Goal: Task Accomplishment & Management: Manage account settings

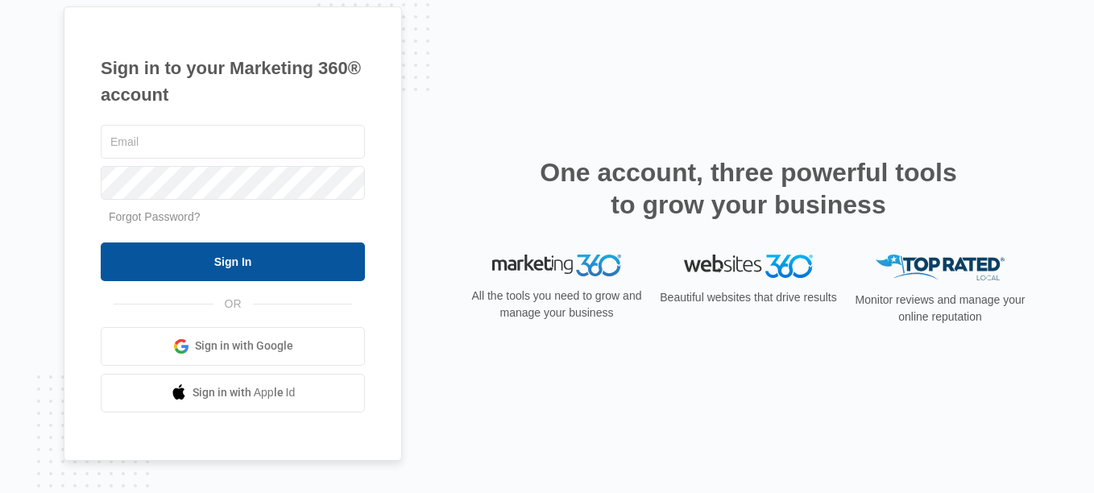
type input "Sam@Indyhoosierwindows.com"
click at [248, 251] on input "Sign In" at bounding box center [233, 262] width 264 height 39
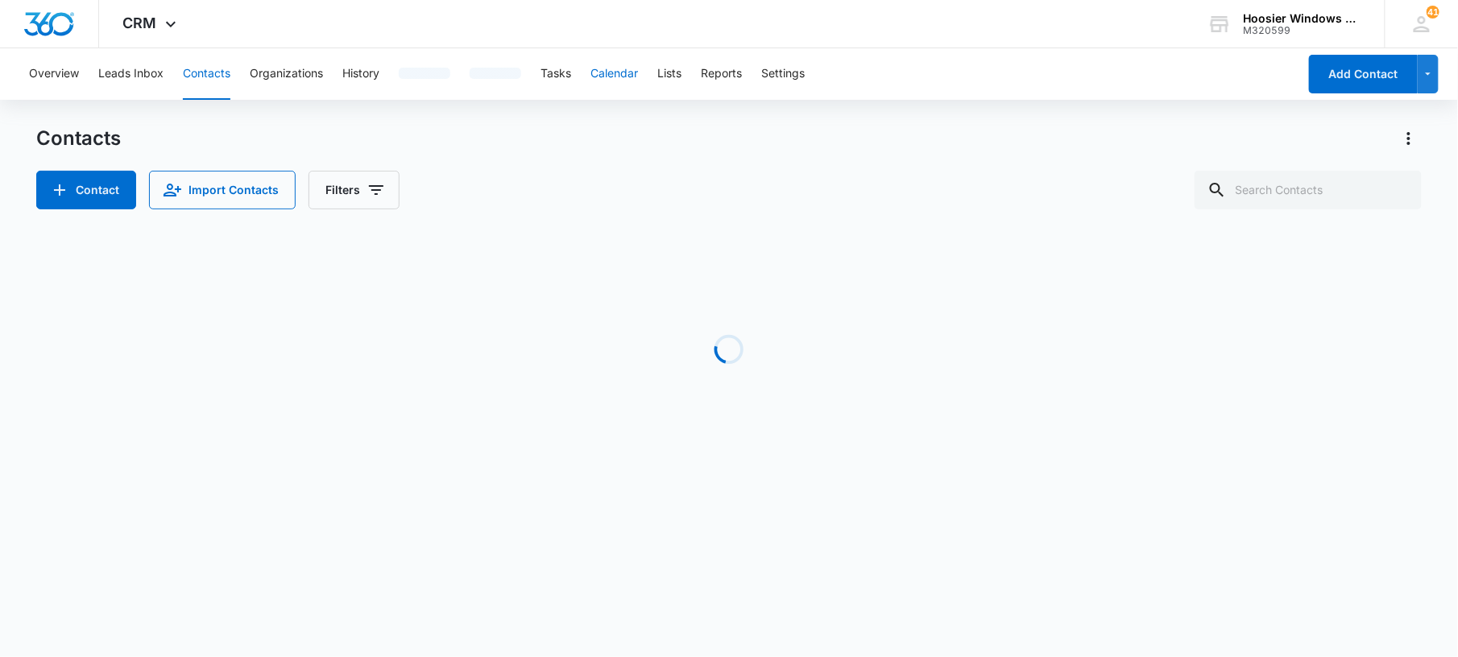
click at [638, 79] on button "Calendar" at bounding box center [615, 74] width 48 height 52
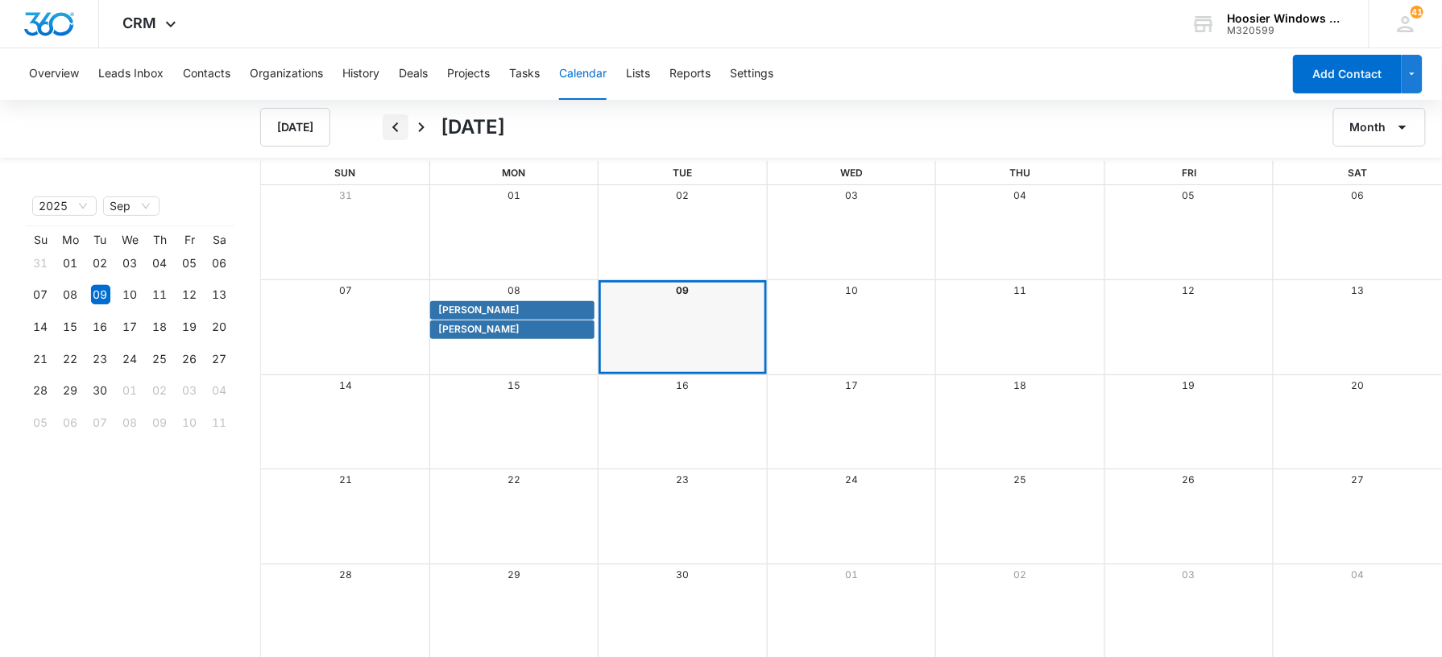
click at [400, 130] on icon "Back" at bounding box center [395, 127] width 19 height 19
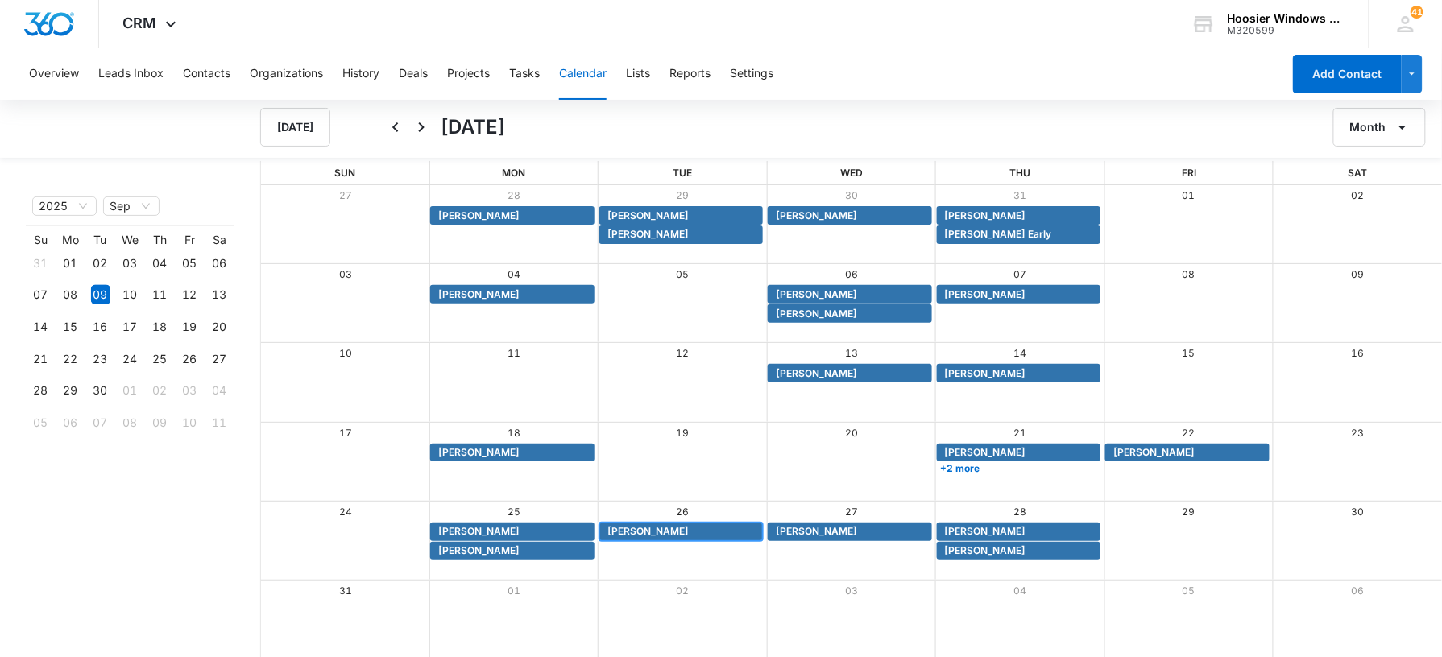
click at [648, 529] on span "[PERSON_NAME]" at bounding box center [647, 532] width 81 height 15
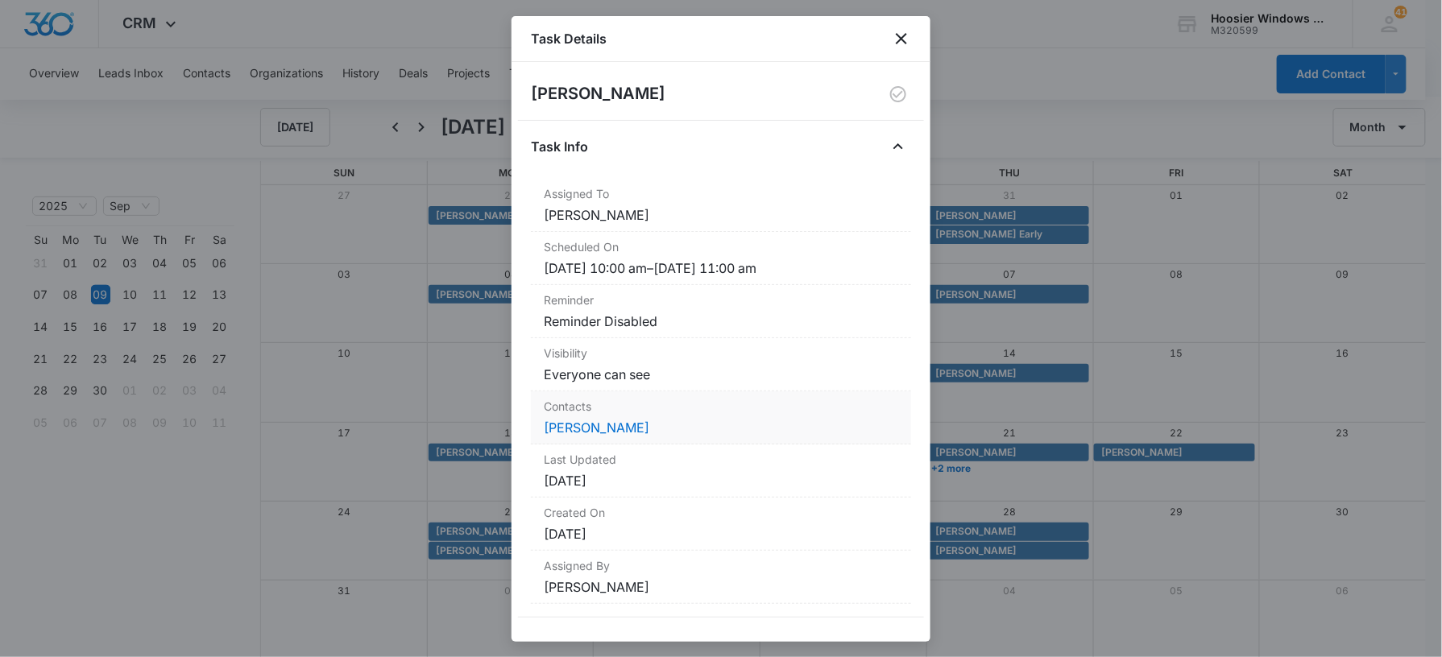
click at [578, 411] on dt "Contacts" at bounding box center [721, 406] width 355 height 17
click at [584, 427] on link "[PERSON_NAME]" at bounding box center [597, 428] width 106 height 16
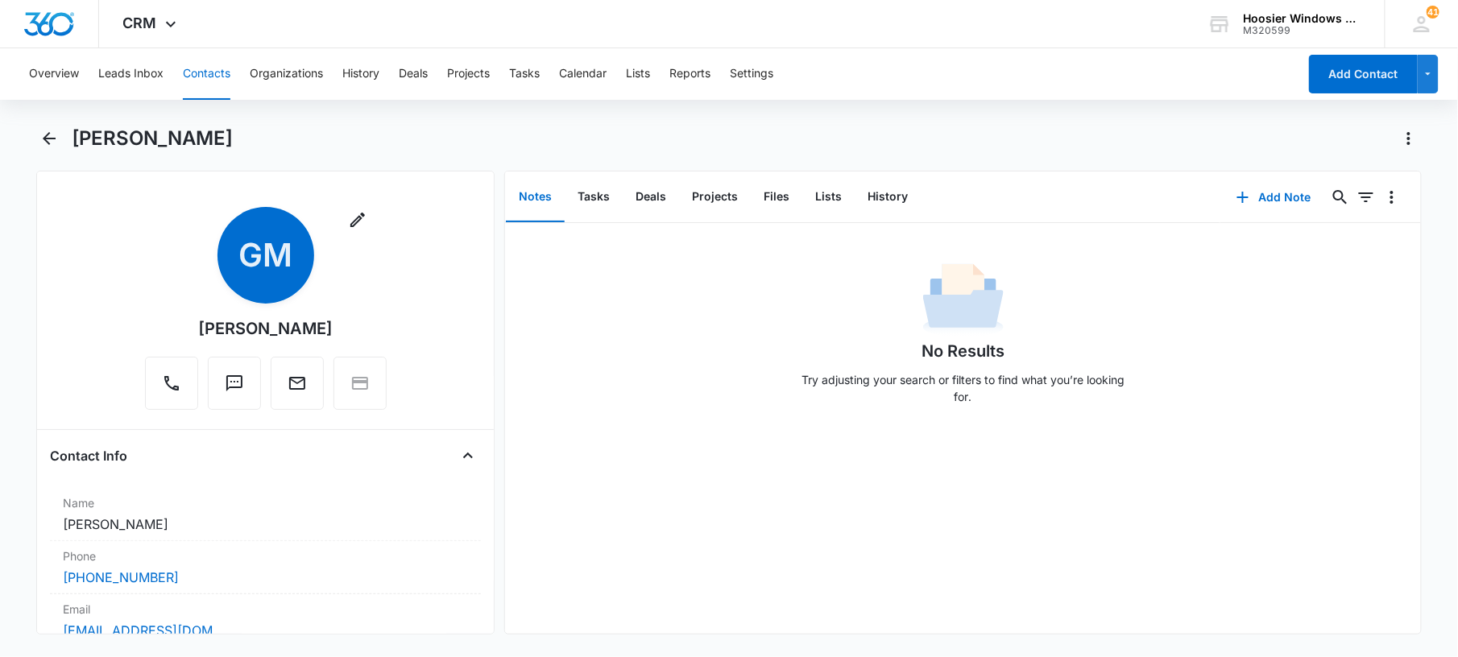
scroll to position [166, 0]
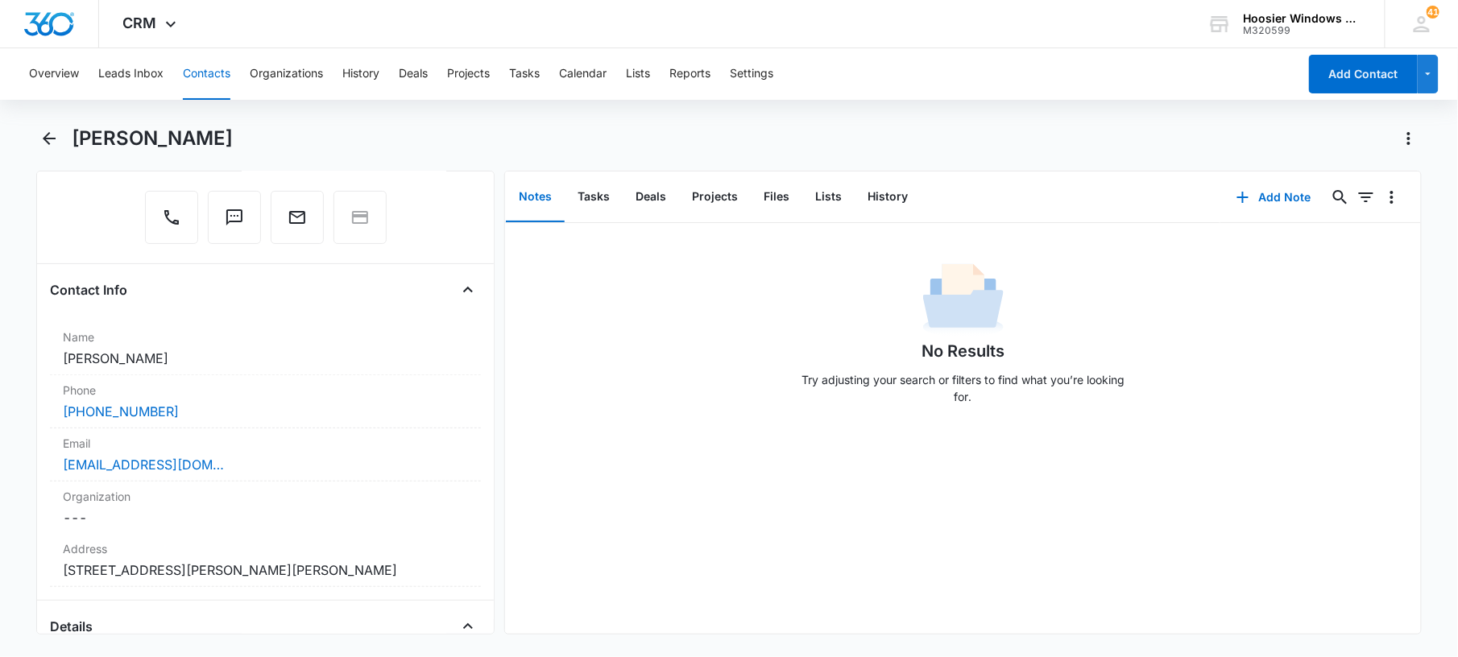
drag, startPoint x: 148, startPoint y: 0, endPoint x: 984, endPoint y: 64, distance: 838.0
click at [984, 64] on div "Overview Leads Inbox Contacts Organizations History Deals Projects Tasks Calend…" at bounding box center [658, 74] width 1279 height 52
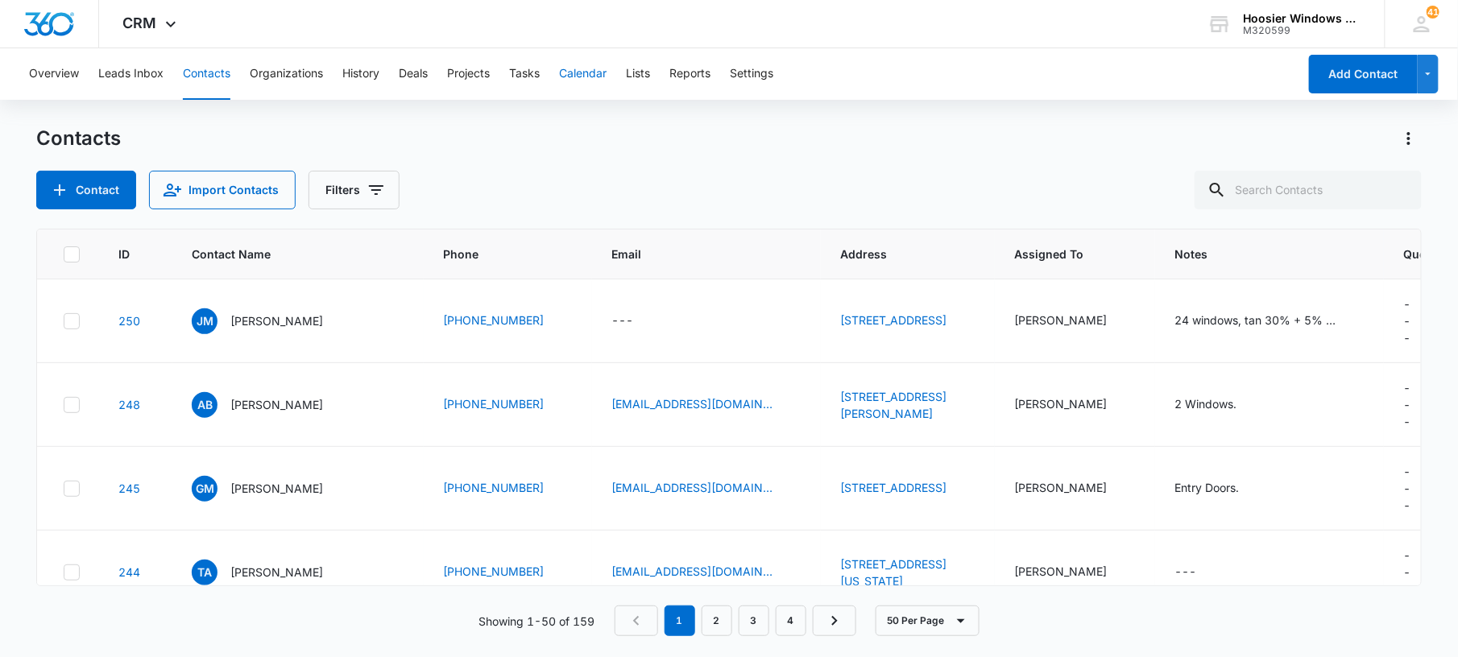
click at [580, 63] on button "Calendar" at bounding box center [583, 74] width 48 height 52
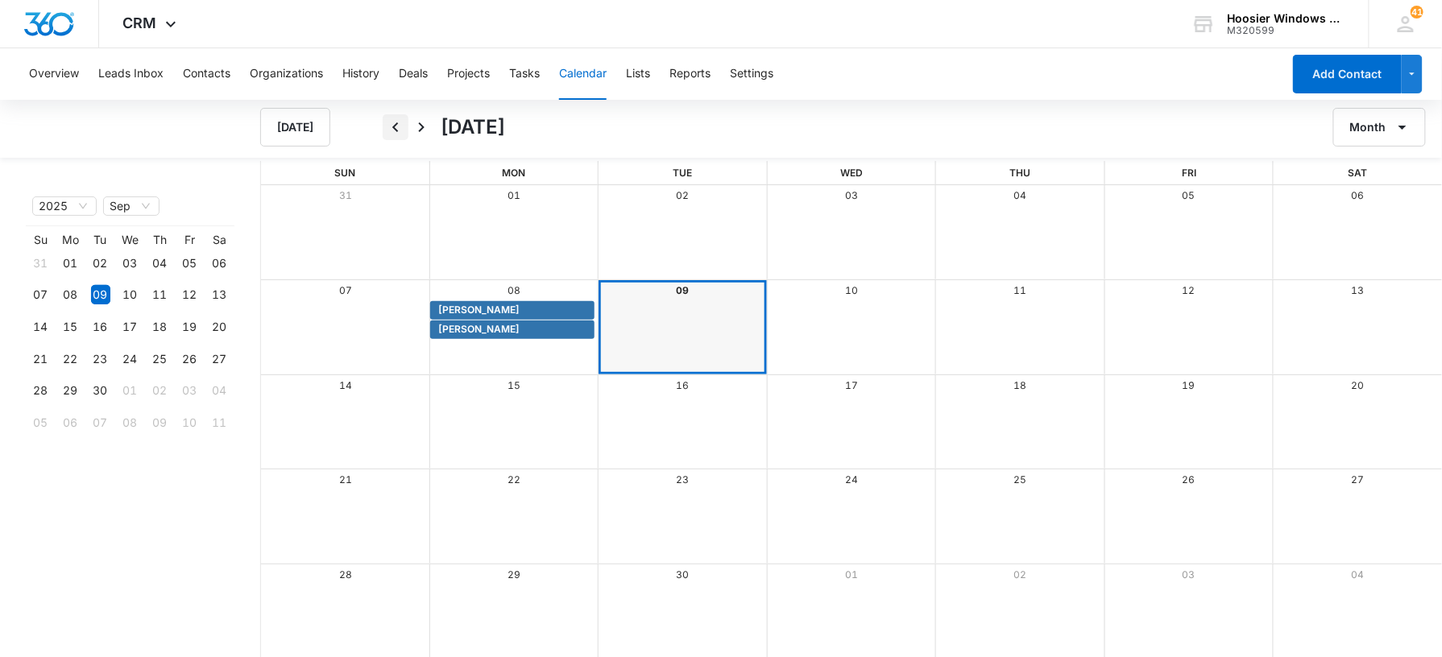
click at [398, 127] on icon "Back" at bounding box center [395, 127] width 19 height 19
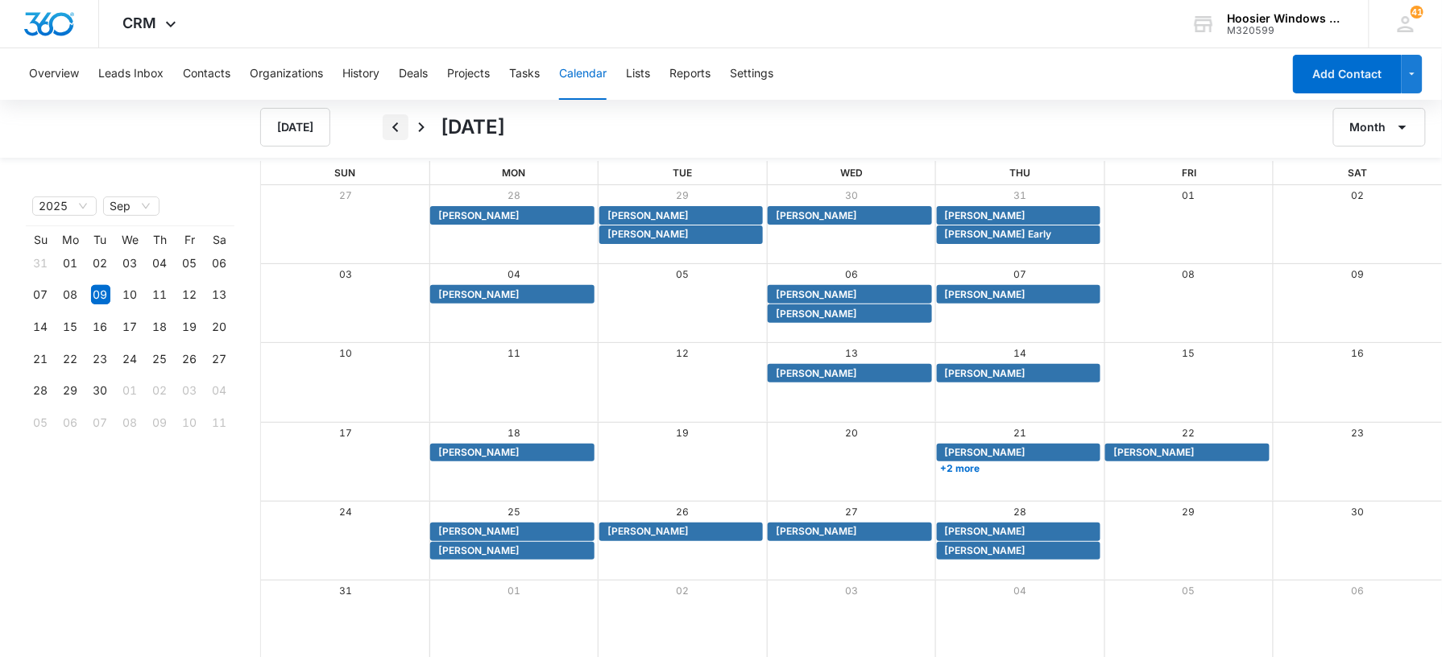
click at [398, 129] on icon "Back" at bounding box center [395, 127] width 19 height 19
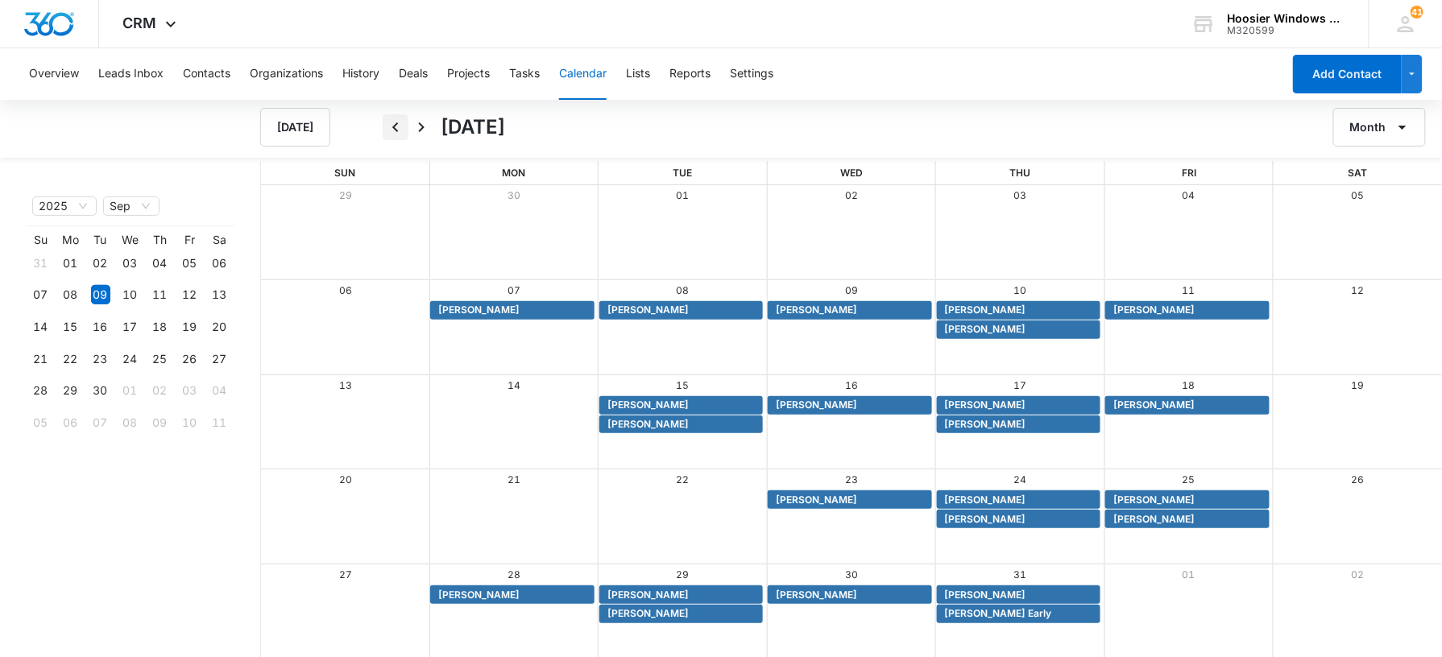
click at [392, 134] on icon "Back" at bounding box center [395, 127] width 19 height 19
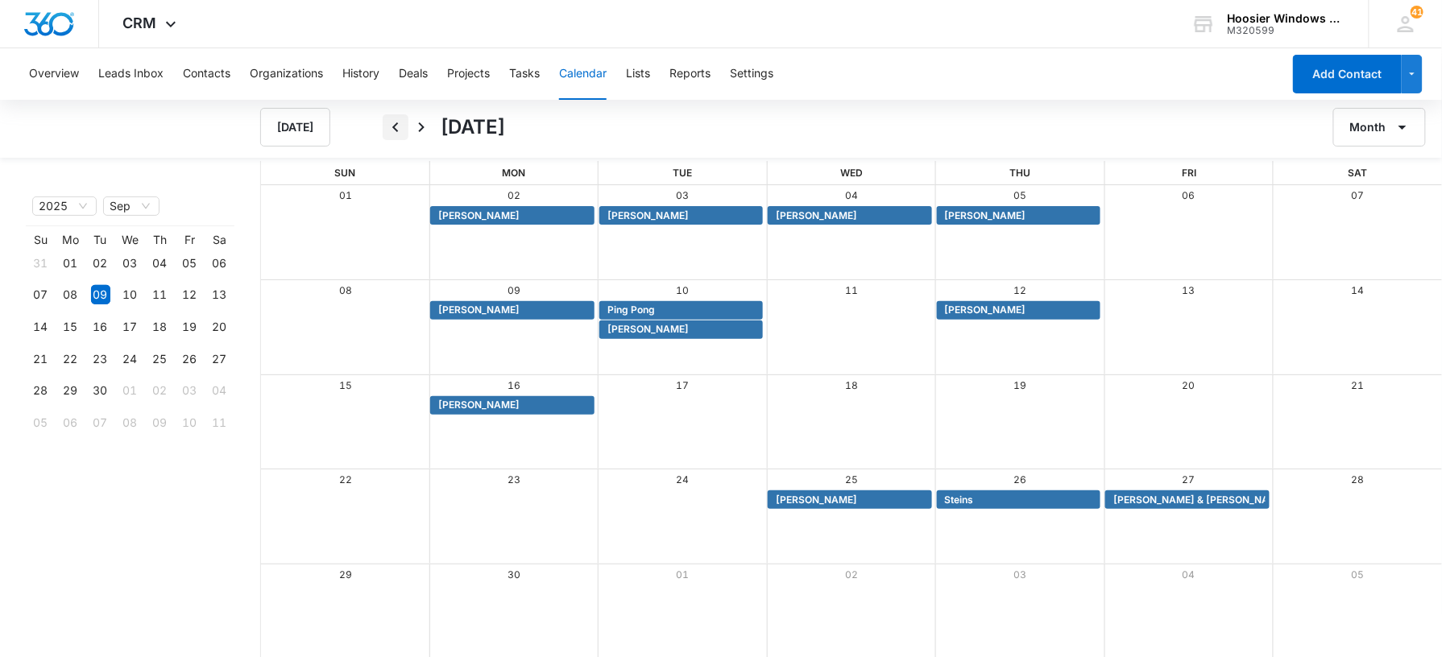
click at [396, 137] on button "Back" at bounding box center [396, 127] width 26 height 26
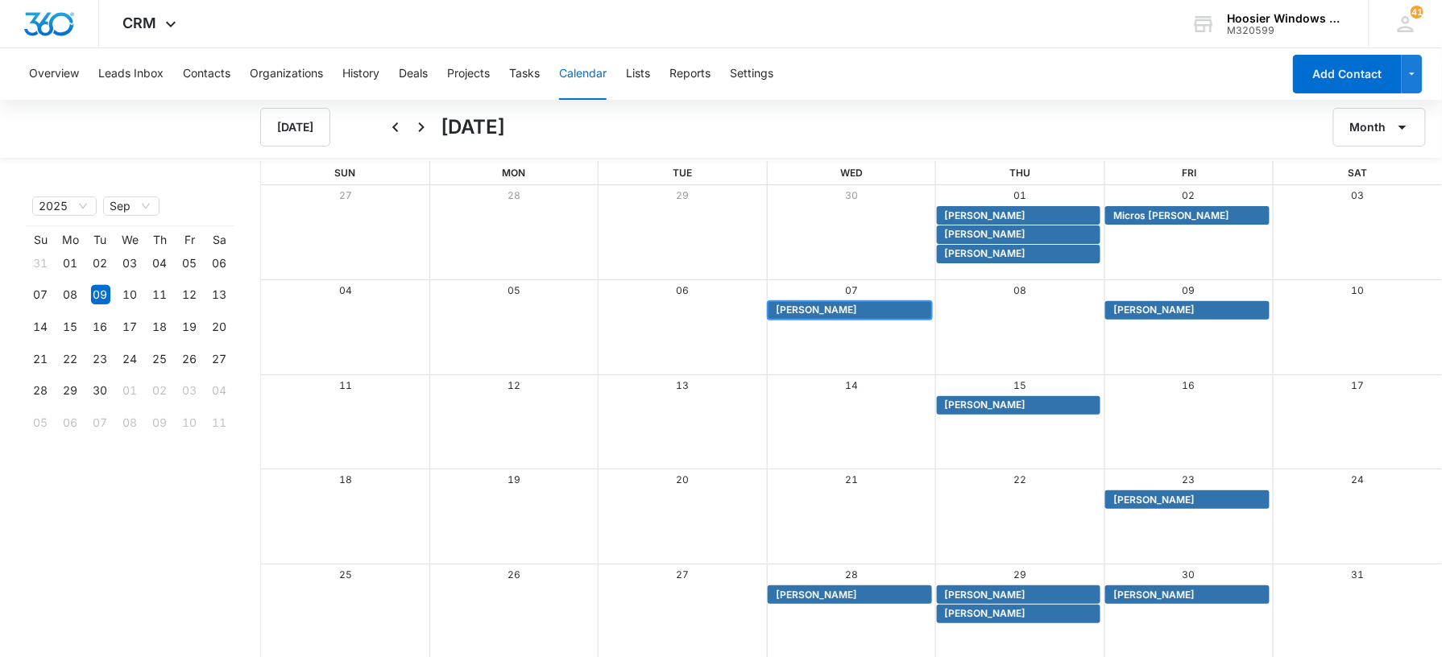
click at [817, 311] on span "Lindsey Baker" at bounding box center [816, 310] width 81 height 15
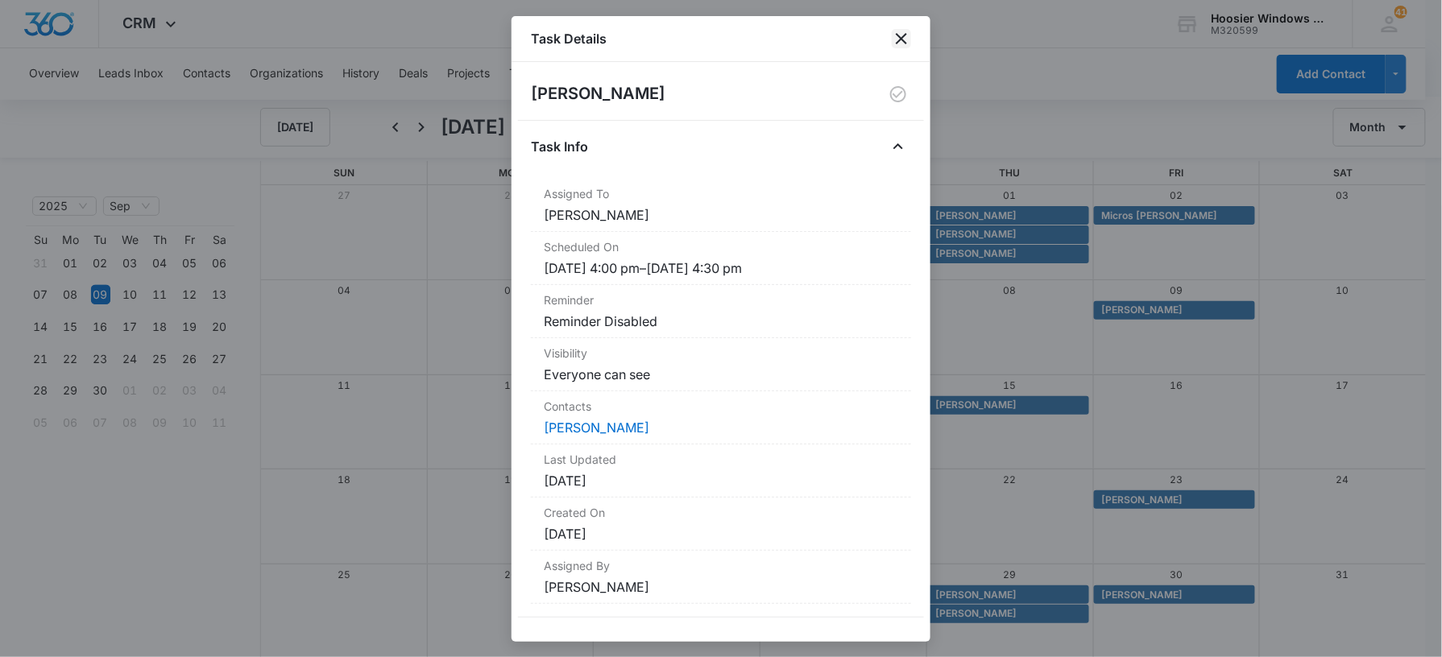
click at [894, 39] on icon "close" at bounding box center [901, 38] width 19 height 19
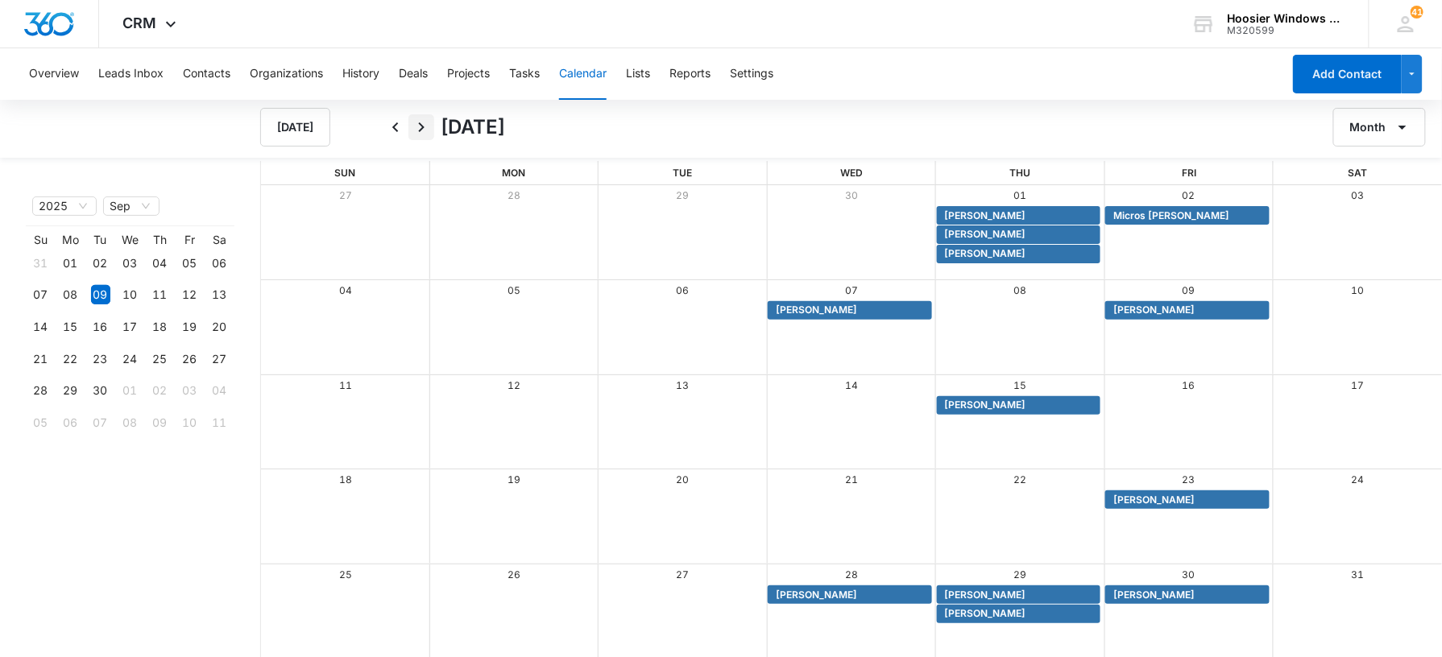
click at [429, 131] on icon "Next" at bounding box center [421, 127] width 19 height 19
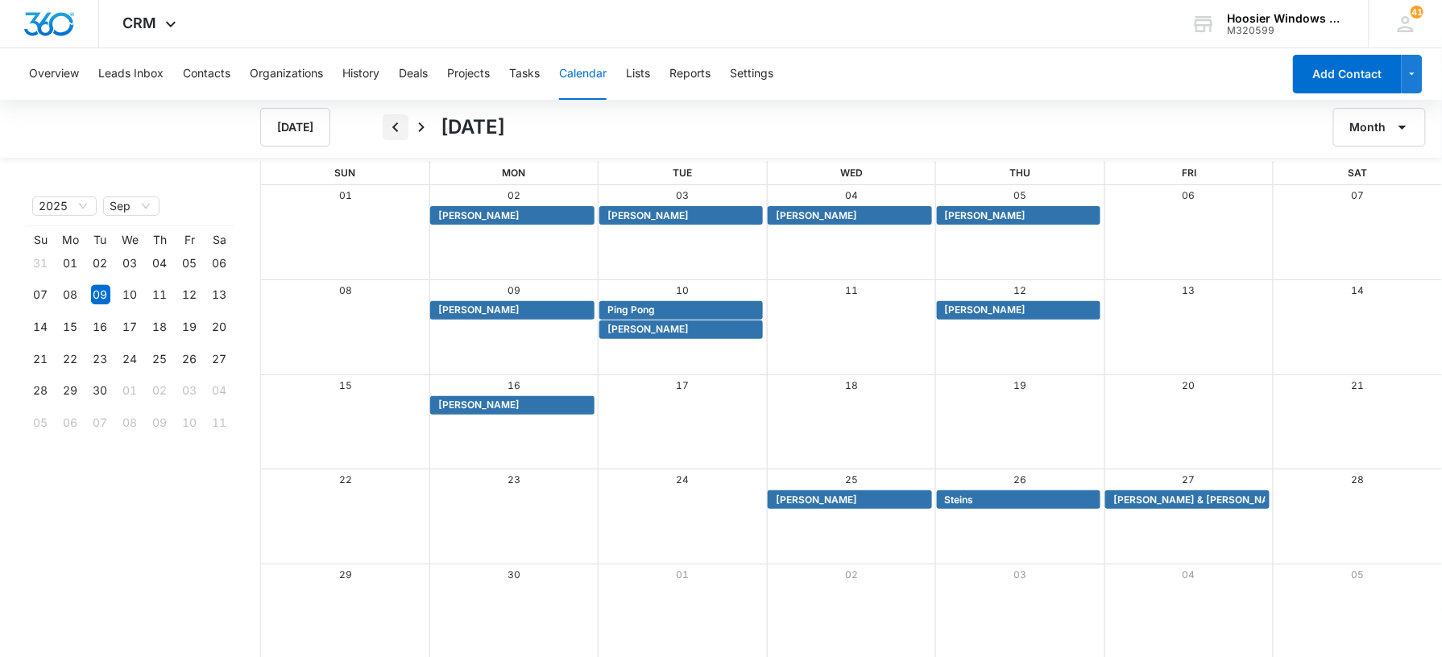
click at [404, 127] on icon "Back" at bounding box center [395, 127] width 19 height 19
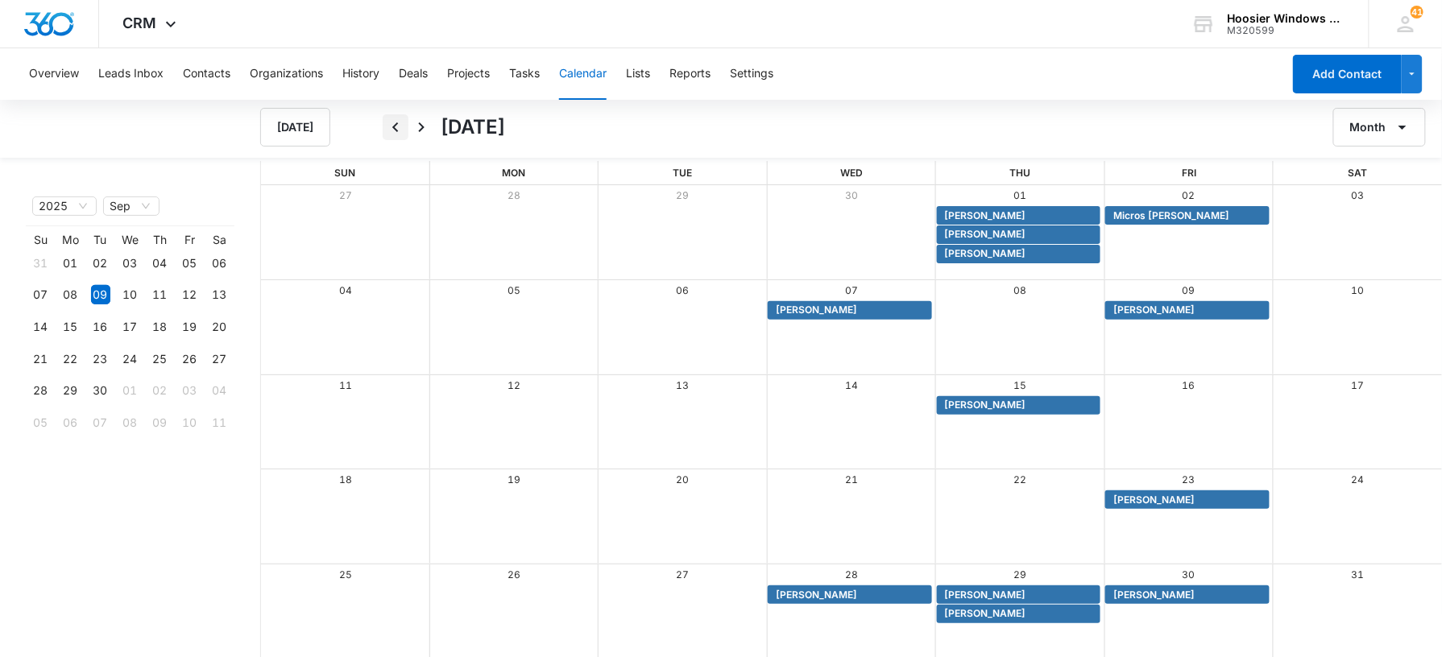
click at [392, 132] on icon "Back" at bounding box center [395, 127] width 19 height 19
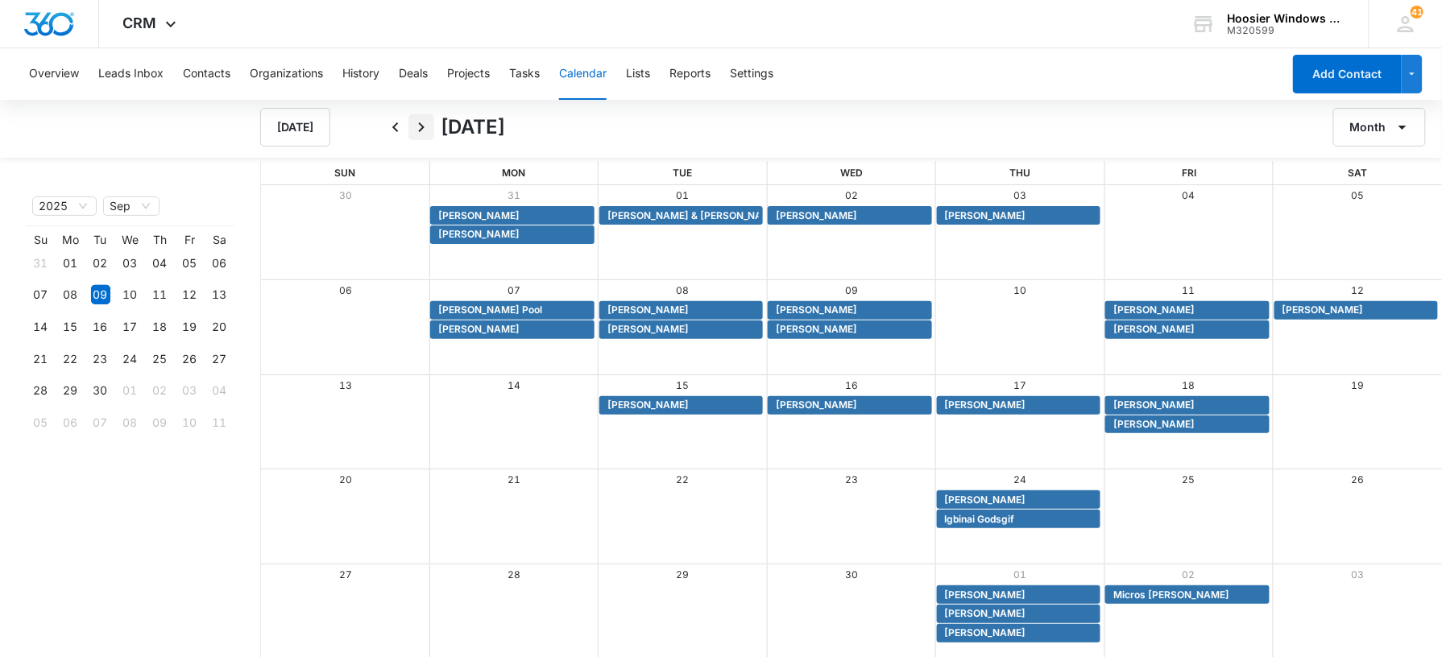
click at [430, 122] on icon "Next" at bounding box center [421, 127] width 19 height 19
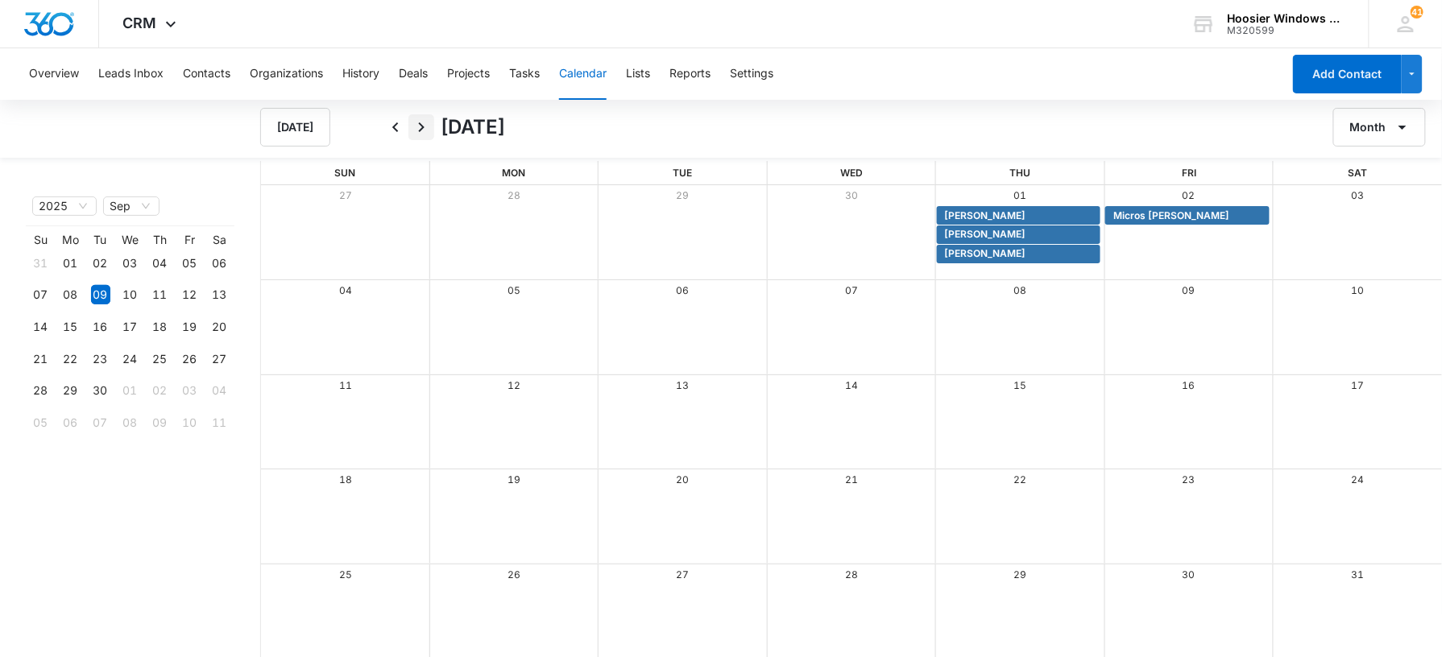
click at [430, 122] on icon "Next" at bounding box center [421, 127] width 19 height 19
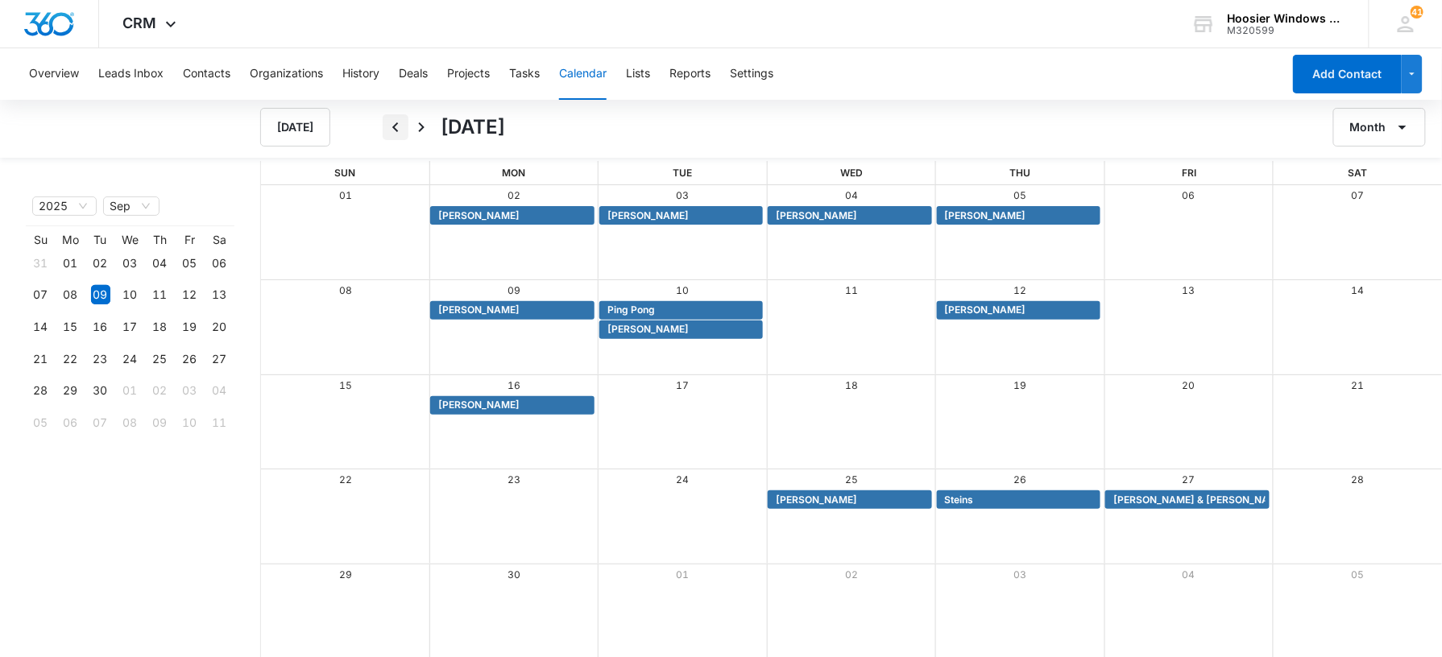
click at [394, 126] on icon "Back" at bounding box center [395, 127] width 6 height 10
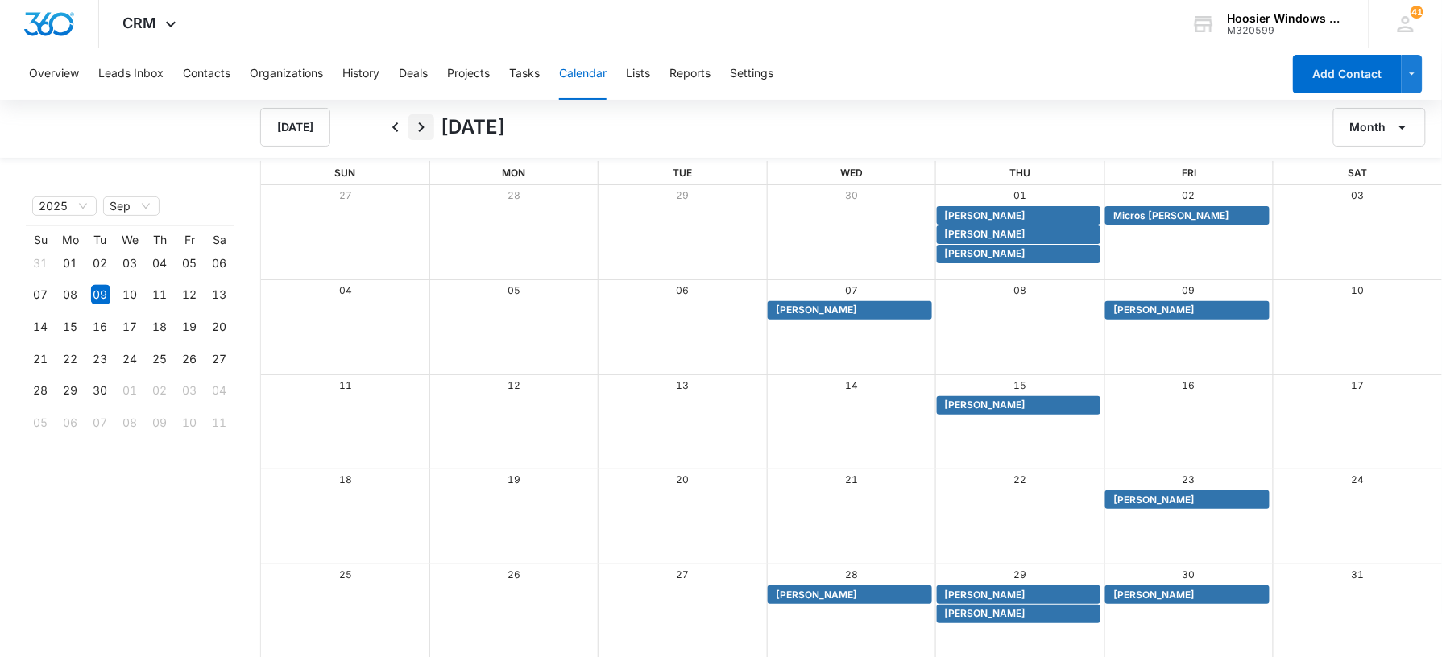
click at [429, 132] on icon "Next" at bounding box center [421, 127] width 19 height 19
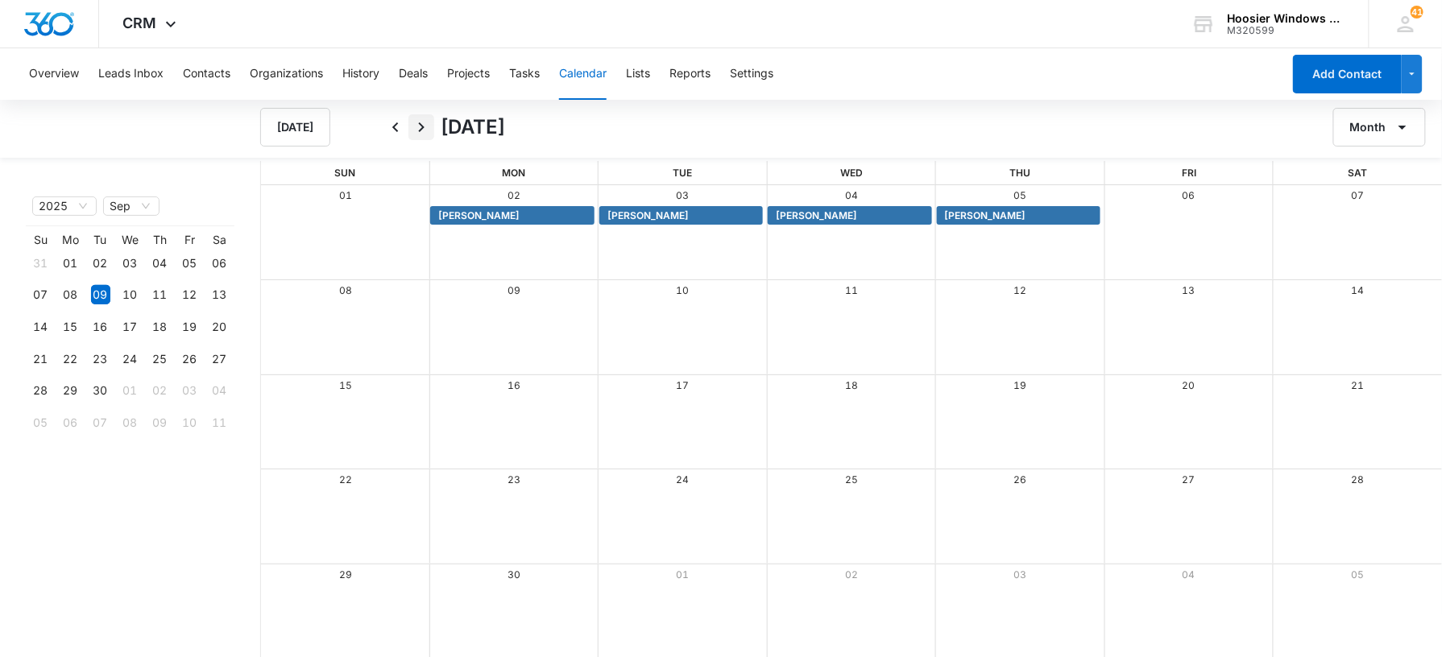
click at [429, 132] on icon "Next" at bounding box center [421, 127] width 19 height 19
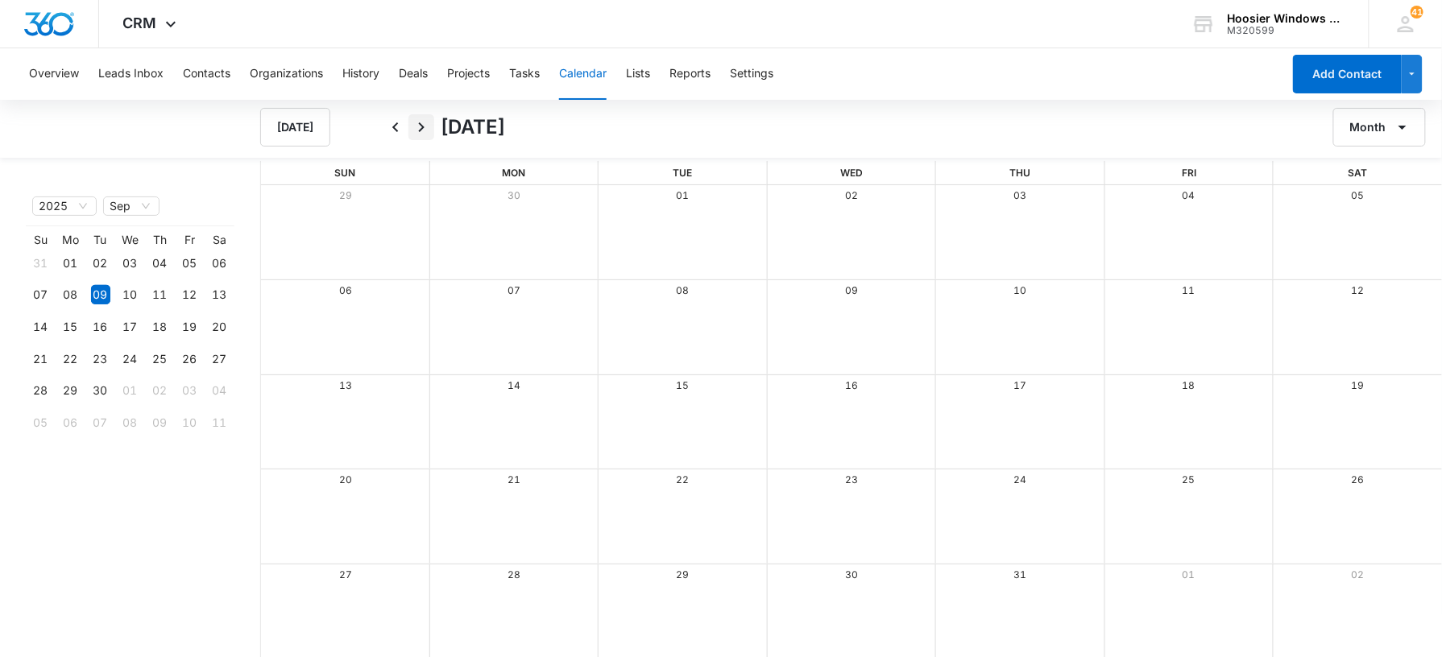
click at [429, 132] on icon "Next" at bounding box center [421, 127] width 19 height 19
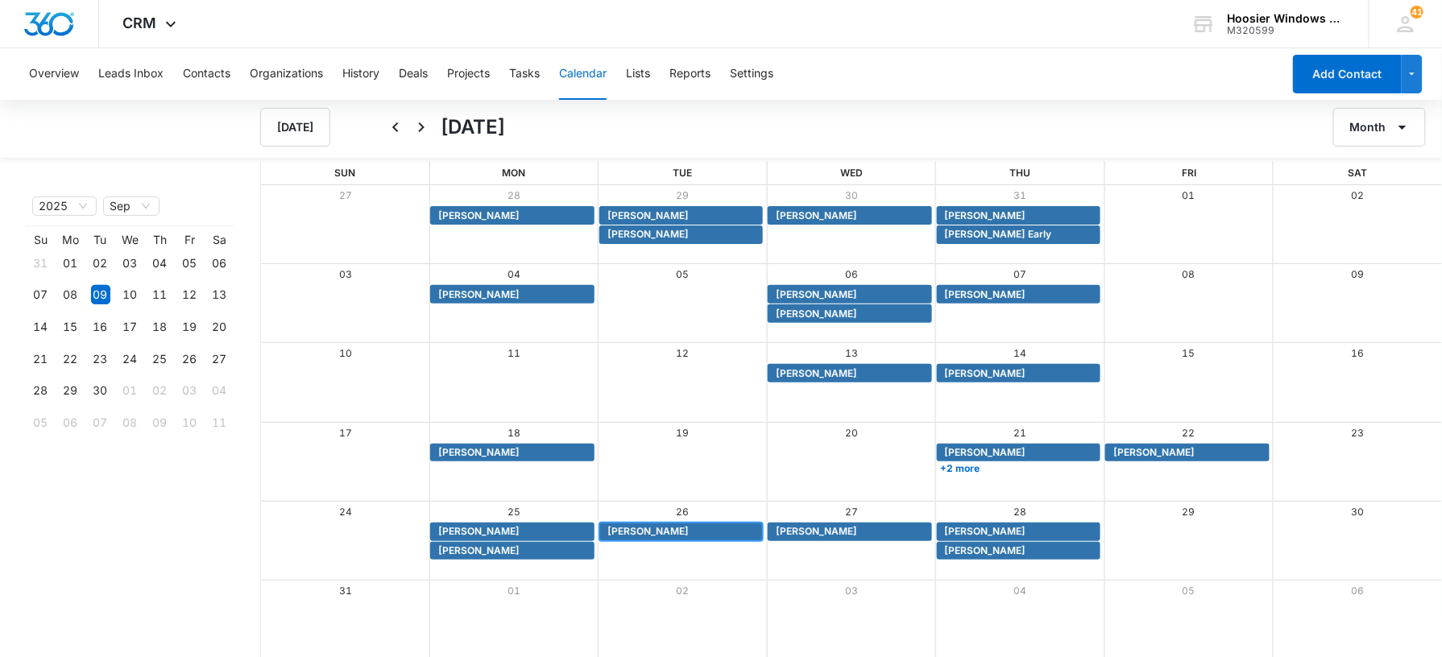
click at [649, 535] on span "[PERSON_NAME]" at bounding box center [647, 532] width 81 height 15
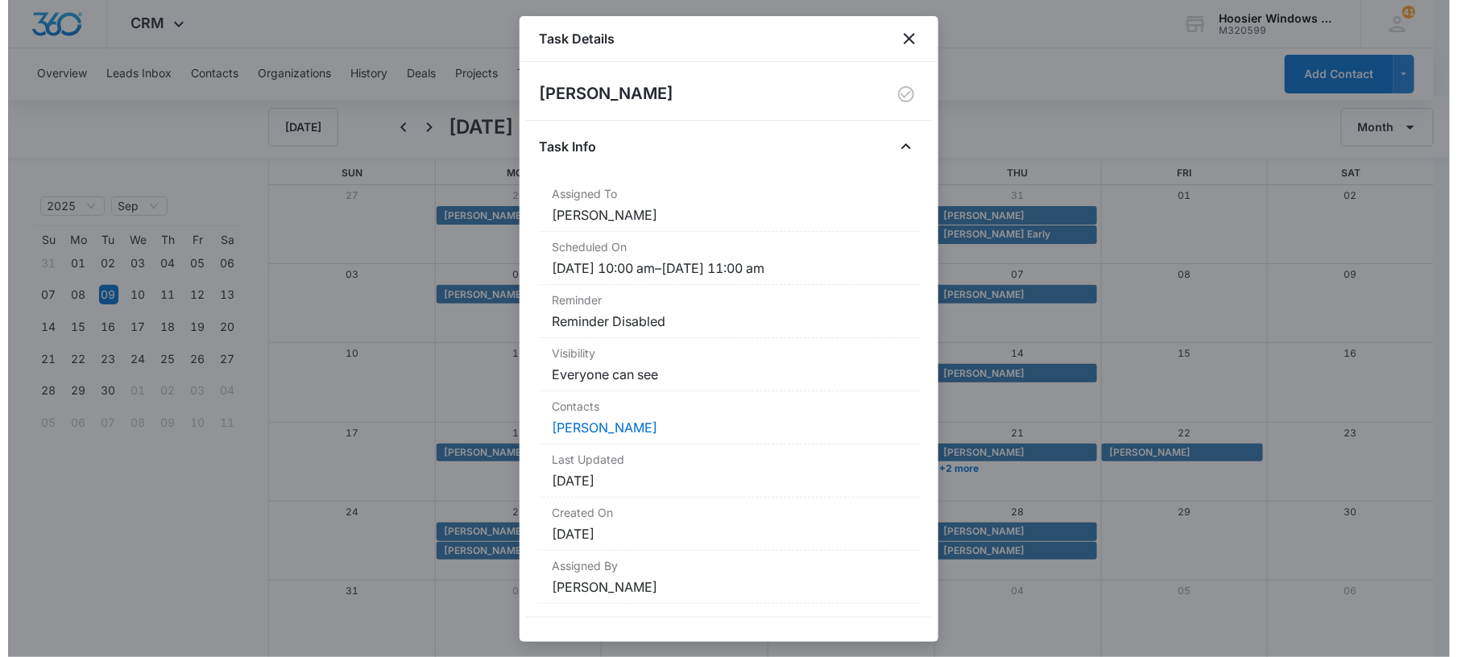
scroll to position [10, 0]
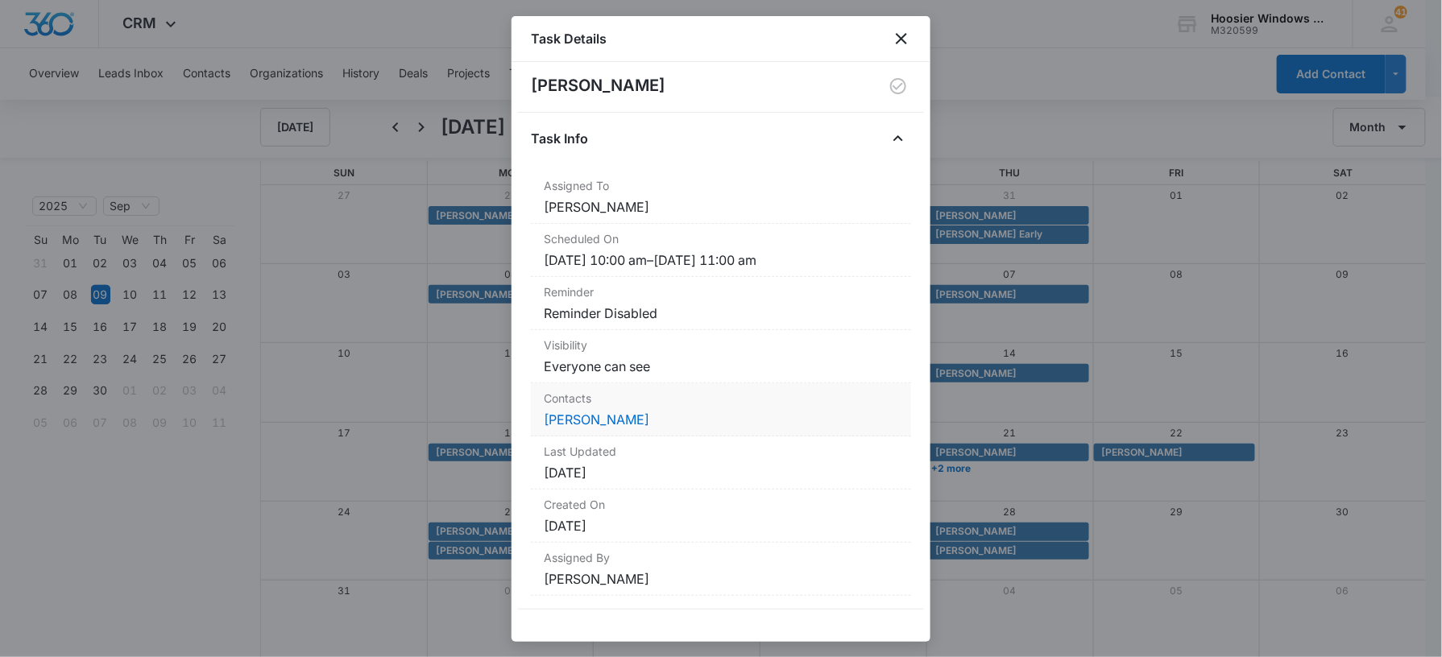
click at [612, 406] on div "Contacts [PERSON_NAME]" at bounding box center [721, 410] width 380 height 53
click at [604, 416] on link "[PERSON_NAME]" at bounding box center [597, 420] width 106 height 16
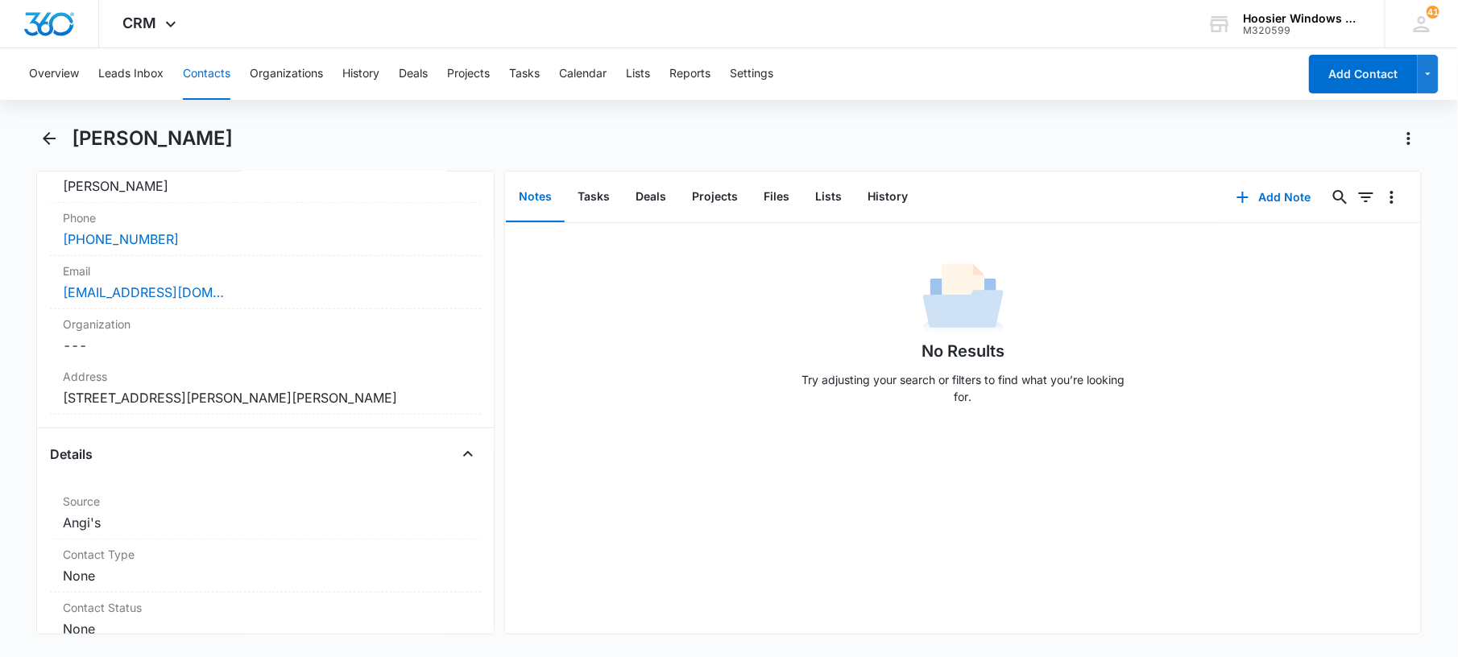
scroll to position [320, 0]
